Goal: Task Accomplishment & Management: Use online tool/utility

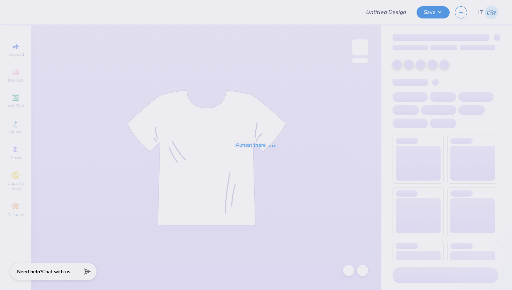
type input "Panhel 1"
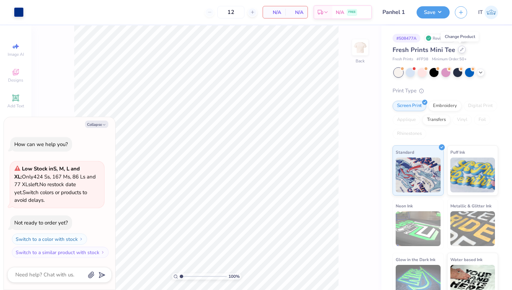
click at [460, 50] on icon at bounding box center [461, 49] width 3 height 3
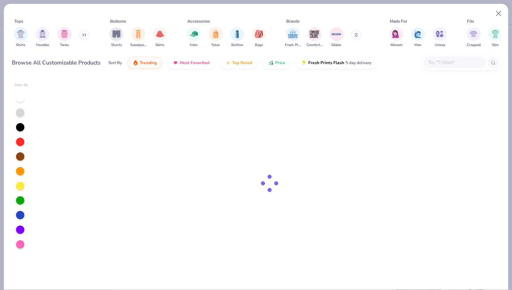
type textarea "x"
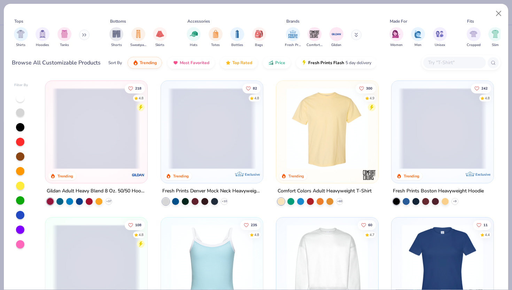
click at [451, 63] on input "text" at bounding box center [454, 62] width 54 height 8
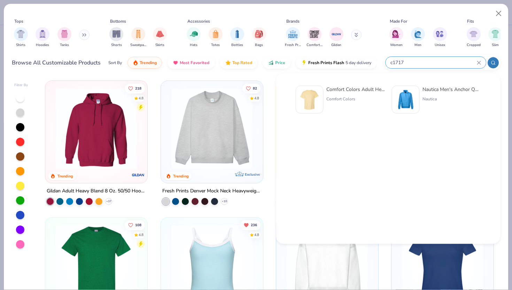
type input "c1717"
click at [327, 91] on div "Comfort Colors Adult Heavyweight T-Shirt" at bounding box center [355, 89] width 58 height 7
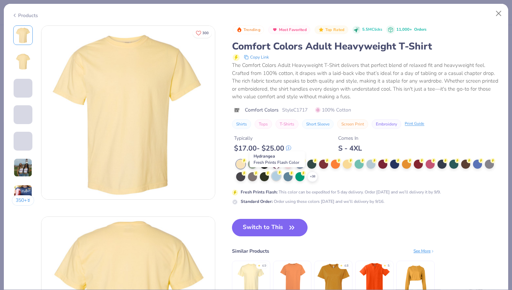
click at [279, 178] on div at bounding box center [275, 175] width 9 height 9
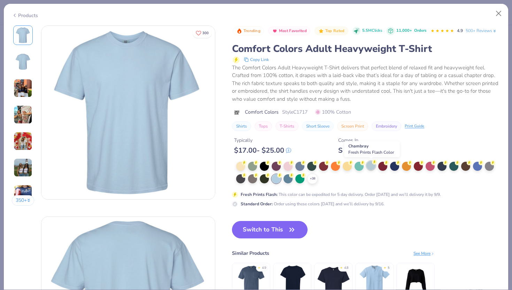
click at [370, 163] on div at bounding box center [370, 165] width 9 height 9
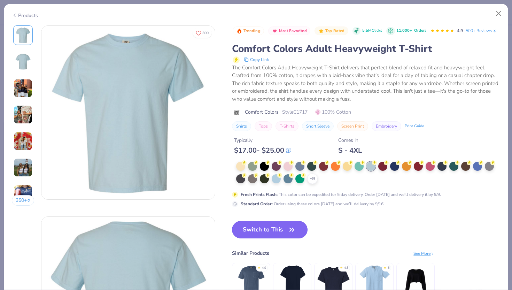
click at [280, 228] on button "Switch to This" at bounding box center [270, 229] width 76 height 17
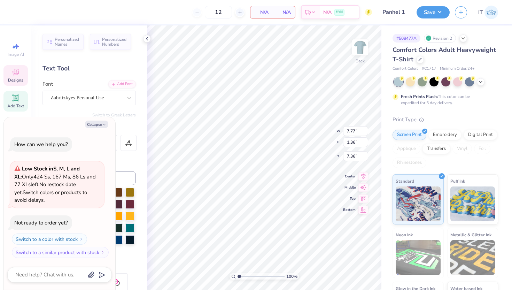
type textarea "x"
type input "10.18"
type input "1.78"
type textarea "x"
click at [353, 148] on input "7.15" at bounding box center [355, 150] width 25 height 10
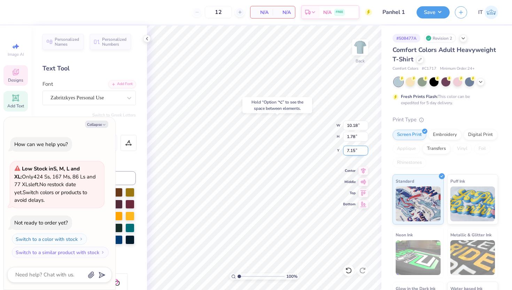
click at [353, 148] on input "7.15" at bounding box center [355, 150] width 25 height 10
type input "3"
type textarea "x"
type input "3.00"
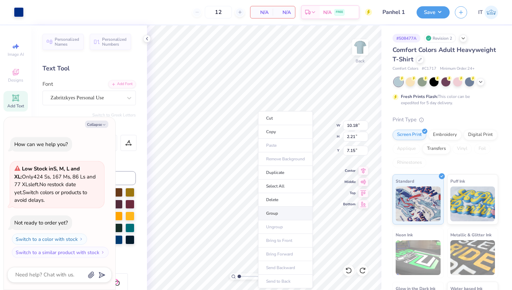
click at [279, 213] on li "Group" at bounding box center [285, 213] width 55 height 14
type textarea "x"
click at [353, 151] on input "7.15" at bounding box center [355, 150] width 25 height 10
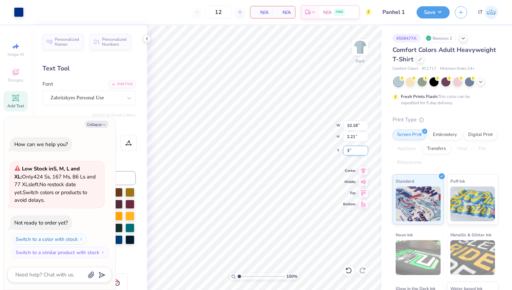
type input "3"
type textarea "x"
click at [353, 150] on input "7.15" at bounding box center [355, 150] width 25 height 10
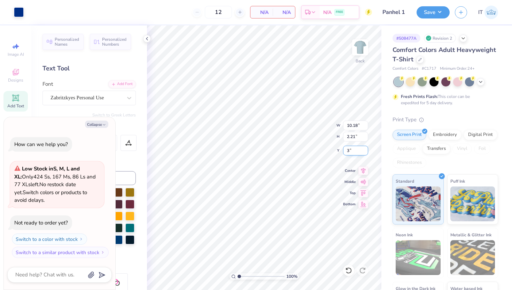
type input "3"
type textarea "x"
type input "3.00"
click at [437, 8] on button "Save" at bounding box center [432, 11] width 33 height 12
type textarea "x"
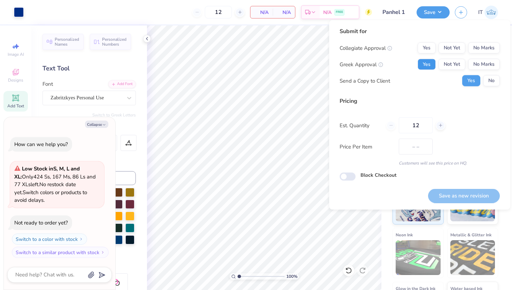
click at [431, 59] on button "Yes" at bounding box center [426, 64] width 18 height 11
click at [490, 42] on div "Submit for Collegiate Approval Yes Not Yet No Marks Greek Approval Yes Not Yet …" at bounding box center [419, 59] width 160 height 64
click at [490, 47] on button "No Marks" at bounding box center [484, 47] width 32 height 11
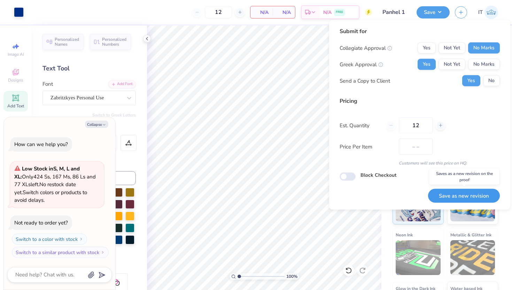
click at [471, 197] on button "Save as new revision" at bounding box center [464, 195] width 72 height 14
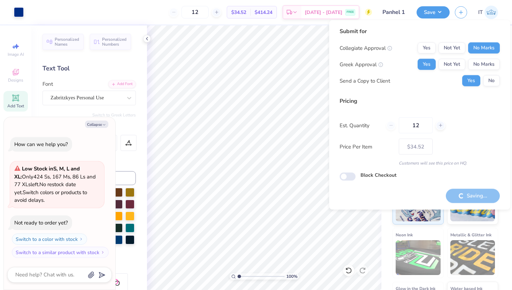
type input "$34.52"
type textarea "x"
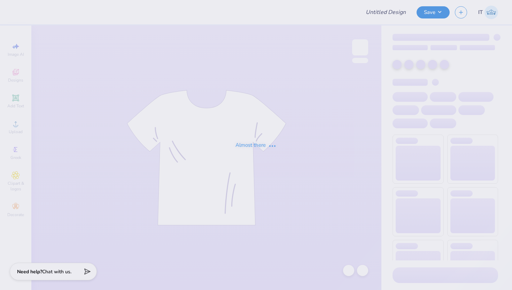
type input "Panhel 1"
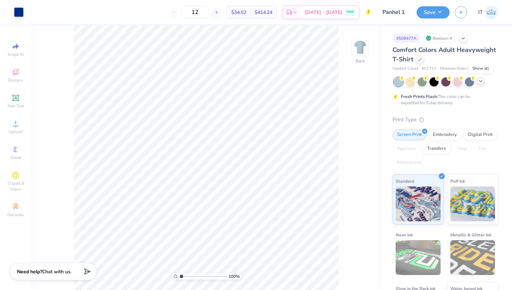
click at [482, 79] on icon at bounding box center [480, 81] width 6 height 6
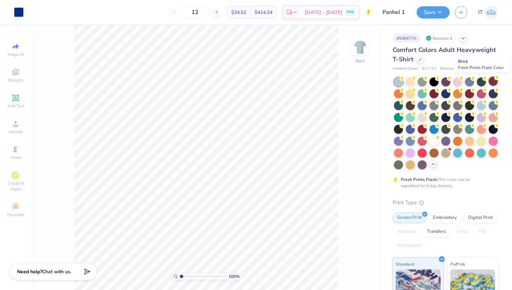
click at [491, 79] on div at bounding box center [492, 81] width 9 height 9
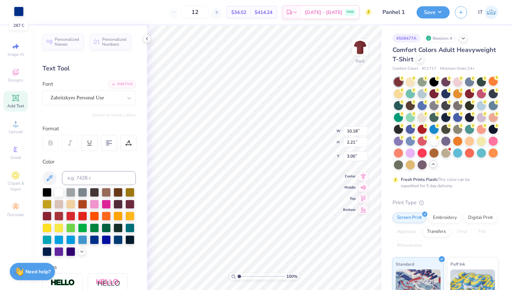
click at [18, 11] on div at bounding box center [19, 12] width 10 height 10
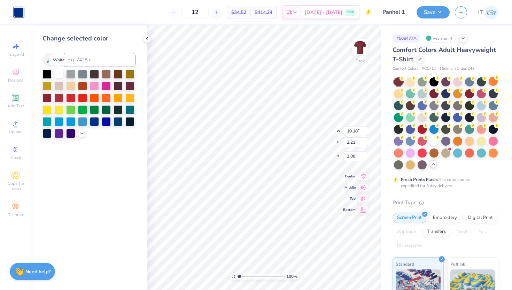
click at [61, 72] on div at bounding box center [58, 73] width 9 height 9
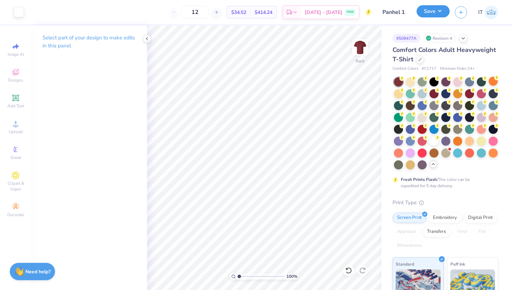
click at [430, 14] on button "Save" at bounding box center [432, 11] width 33 height 12
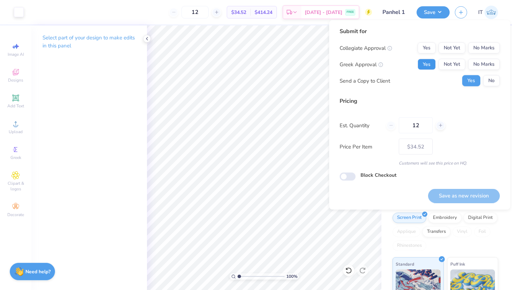
click at [425, 59] on button "Yes" at bounding box center [426, 64] width 18 height 11
click at [481, 50] on button "No Marks" at bounding box center [484, 47] width 32 height 11
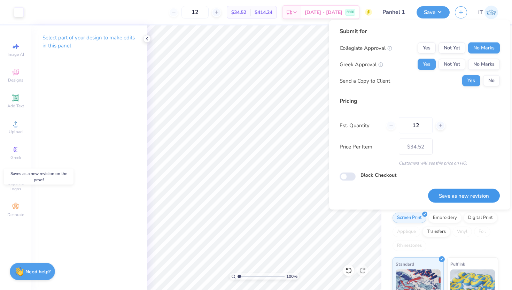
click at [473, 189] on button "Save as new revision" at bounding box center [464, 195] width 72 height 14
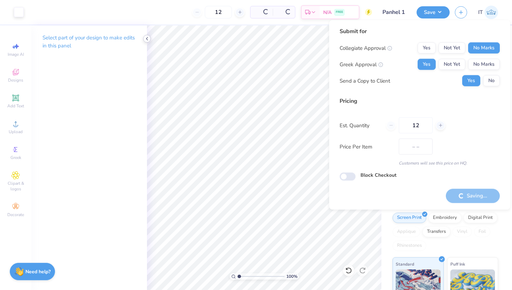
type input "$34.52"
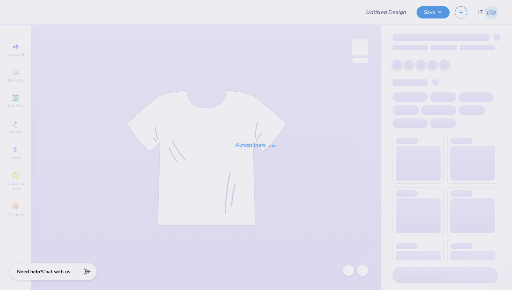
type input "Panhel 1"
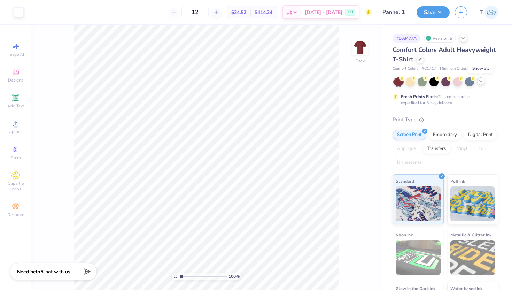
click at [482, 80] on icon at bounding box center [480, 81] width 6 height 6
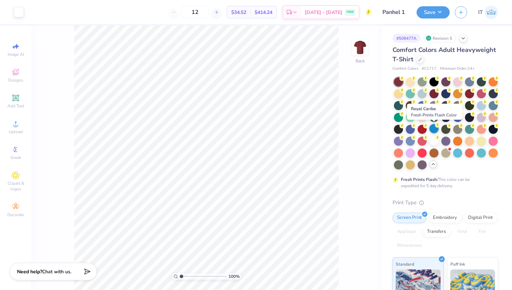
click at [435, 128] on div at bounding box center [433, 128] width 9 height 9
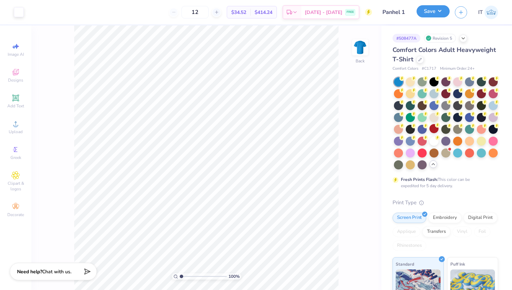
click at [435, 14] on button "Save" at bounding box center [432, 11] width 33 height 12
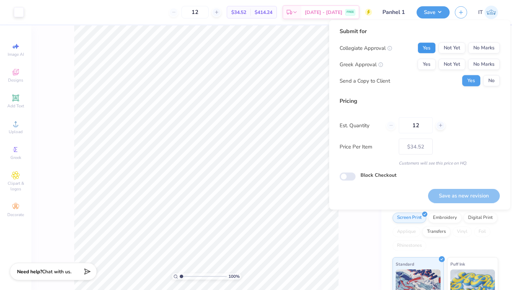
click at [424, 46] on button "Yes" at bounding box center [426, 47] width 18 height 11
click at [480, 49] on button "No Marks" at bounding box center [484, 47] width 32 height 11
click at [428, 65] on button "Yes" at bounding box center [426, 64] width 18 height 11
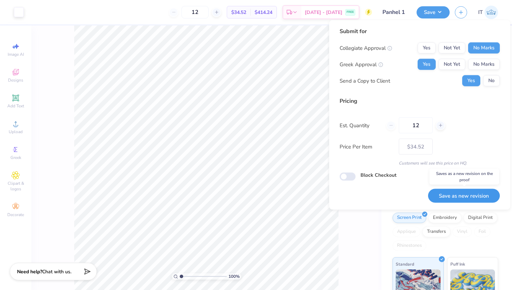
click at [460, 195] on button "Save as new revision" at bounding box center [464, 195] width 72 height 14
type input "$34.52"
